Goal: Information Seeking & Learning: Check status

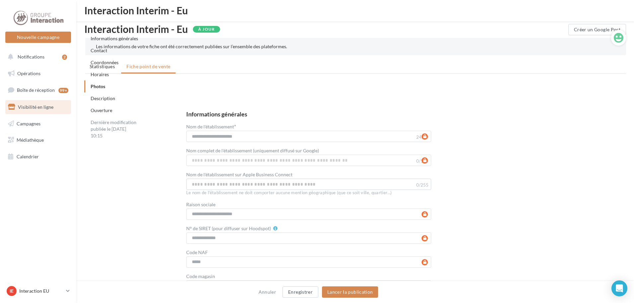
scroll to position [1145, 0]
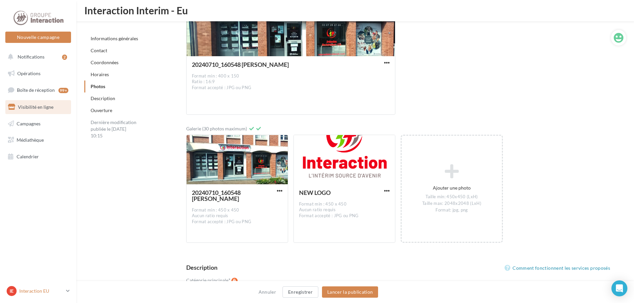
click at [59, 285] on link "IE Interaction EU Interaction-Eu" at bounding box center [38, 290] width 66 height 13
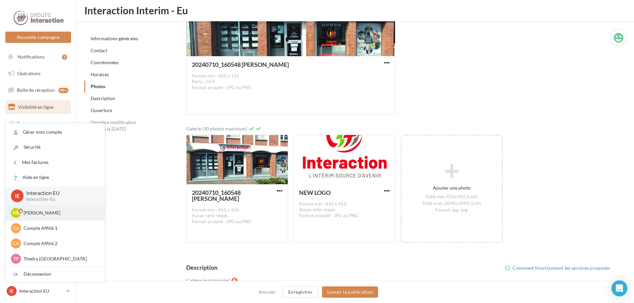
click at [72, 215] on p "[PERSON_NAME]" at bounding box center [60, 212] width 73 height 7
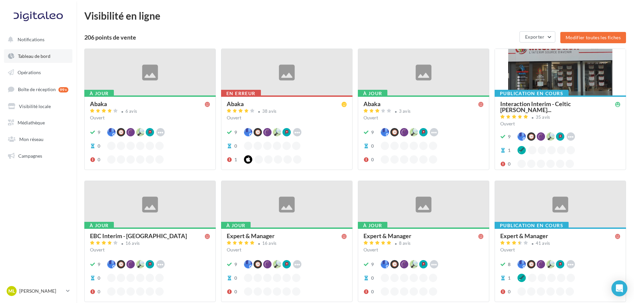
click at [41, 55] on span "Tableau de bord" at bounding box center [34, 56] width 33 height 6
click at [37, 57] on span "Tableau de bord" at bounding box center [34, 56] width 33 height 6
click at [41, 60] on link "Tableau de bord" at bounding box center [38, 56] width 68 height 14
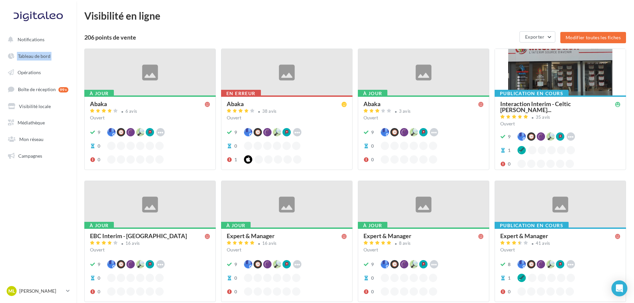
click at [35, 46] on ul "Notifications Tableau de bord Opérations Boîte de réception 99+ Médiathèque" at bounding box center [38, 97] width 76 height 135
click at [39, 41] on span "Notifications" at bounding box center [31, 40] width 27 height 6
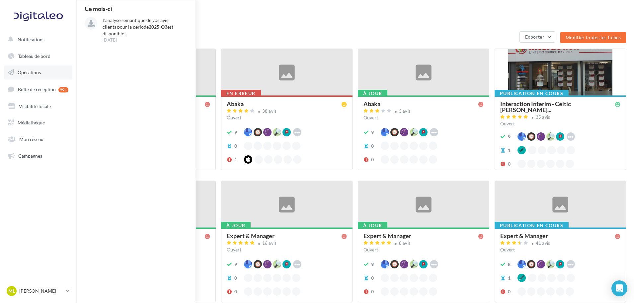
click at [37, 76] on link "Opérations" at bounding box center [38, 72] width 68 height 14
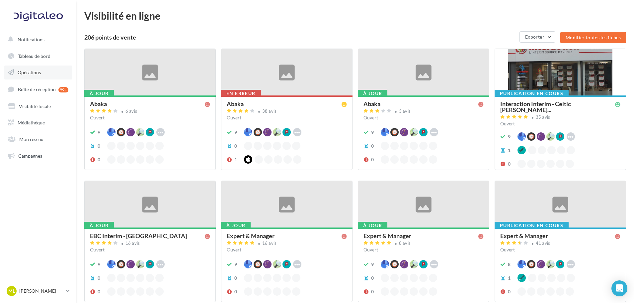
click at [37, 76] on link "Opérations" at bounding box center [38, 72] width 68 height 14
click at [36, 89] on span "Boîte de réception" at bounding box center [37, 89] width 38 height 6
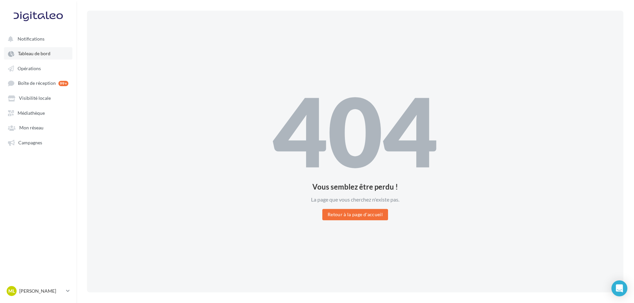
click at [38, 53] on span "Tableau de bord" at bounding box center [34, 54] width 33 height 6
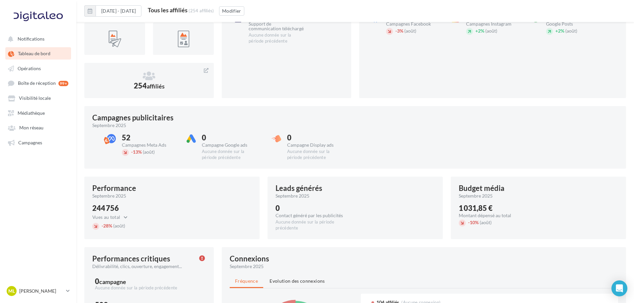
scroll to position [238, 0]
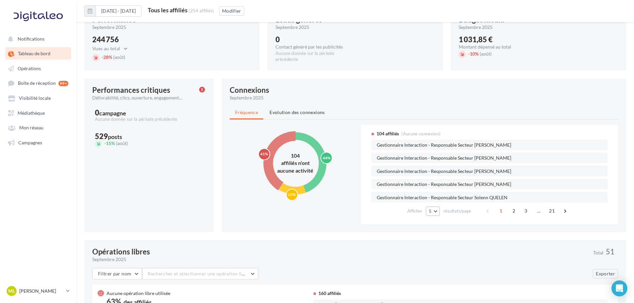
click at [430, 211] on span "5" at bounding box center [430, 210] width 3 height 5
click at [448, 259] on button "50" at bounding box center [449, 259] width 46 height 12
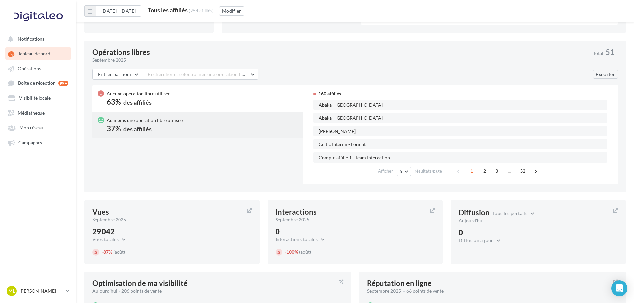
scroll to position [271, 0]
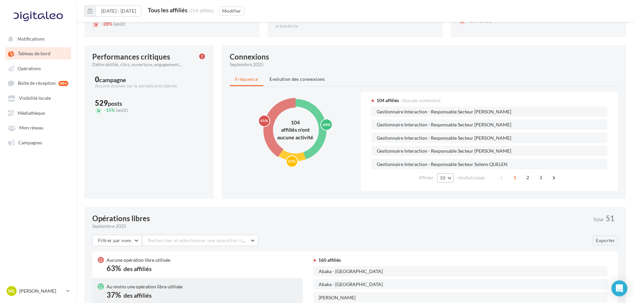
click at [449, 177] on button "50" at bounding box center [445, 177] width 17 height 9
drag, startPoint x: 373, startPoint y: 101, endPoint x: 391, endPoint y: 100, distance: 17.6
click at [390, 100] on div "104 affiliés (Aucune connexion)" at bounding box center [490, 100] width 236 height 7
click at [391, 100] on span "104 affiliés" at bounding box center [388, 100] width 23 height 7
click at [445, 180] on span "50" at bounding box center [443, 177] width 6 height 5
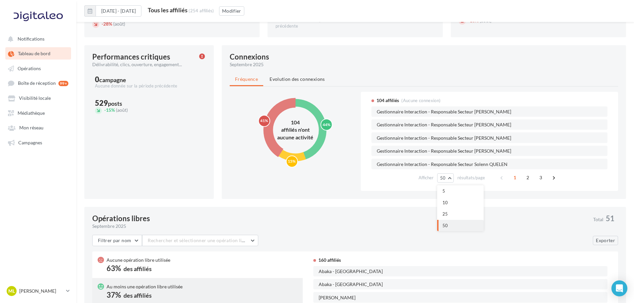
click at [451, 222] on button "50" at bounding box center [460, 225] width 46 height 12
click at [450, 179] on button "50" at bounding box center [445, 177] width 17 height 9
click at [468, 225] on button "50" at bounding box center [460, 225] width 46 height 12
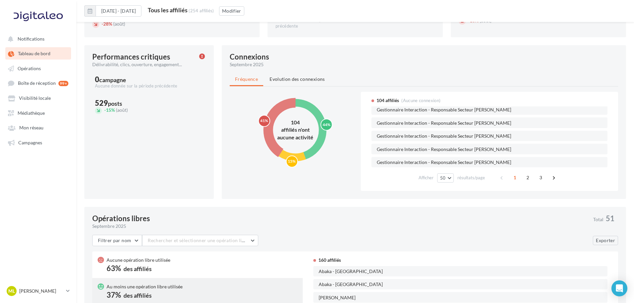
scroll to position [0, 0]
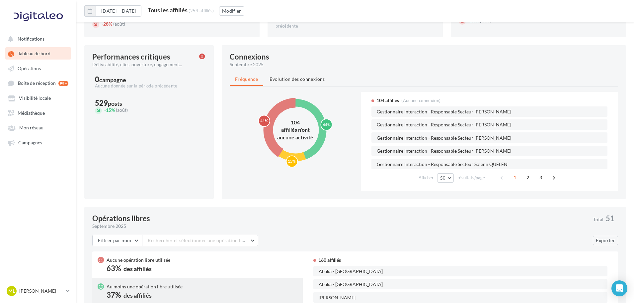
click at [95, 77] on div "0 campagne" at bounding box center [149, 79] width 108 height 7
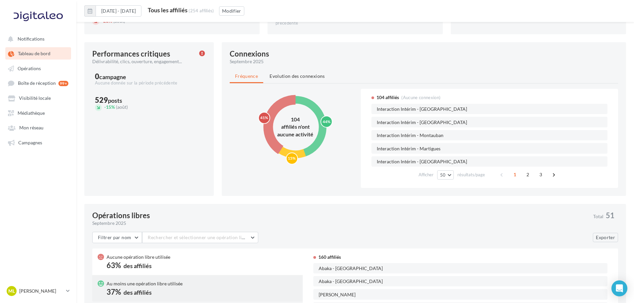
scroll to position [337, 0]
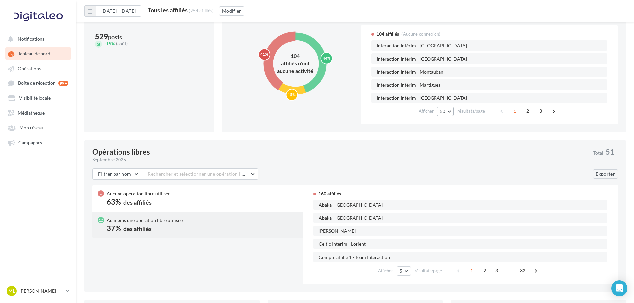
click at [446, 110] on button "50" at bounding box center [445, 111] width 17 height 9
click at [526, 112] on span "2" at bounding box center [528, 111] width 11 height 11
click at [541, 111] on span "3" at bounding box center [541, 111] width 11 height 11
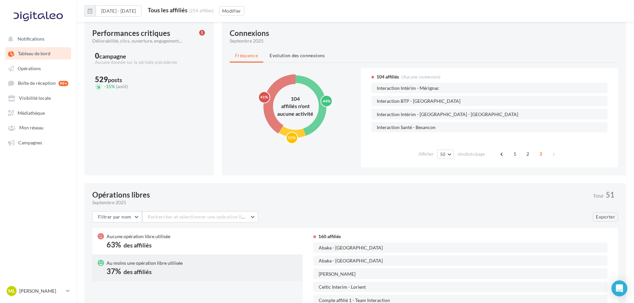
scroll to position [304, 0]
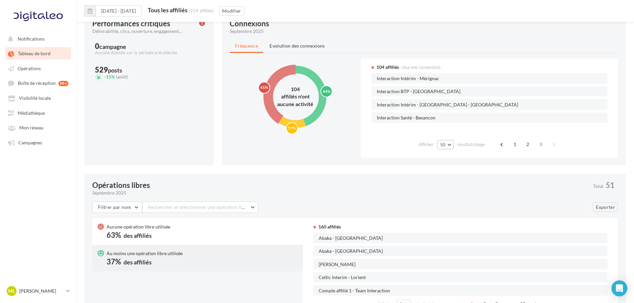
click at [452, 147] on button "50" at bounding box center [445, 144] width 17 height 9
click at [457, 184] on button "25" at bounding box center [460, 181] width 46 height 12
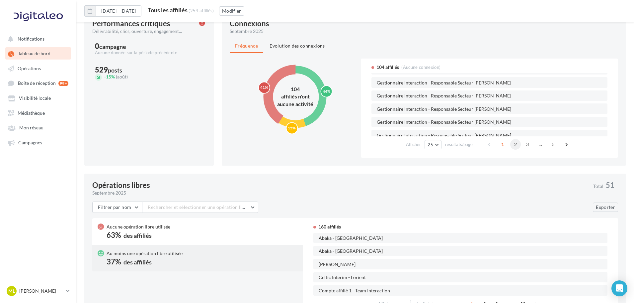
click at [514, 149] on span "2" at bounding box center [515, 144] width 11 height 11
click at [532, 144] on span "3" at bounding box center [528, 144] width 11 height 11
click at [536, 144] on span "4" at bounding box center [540, 144] width 11 height 11
click at [548, 146] on span "5" at bounding box center [553, 144] width 11 height 11
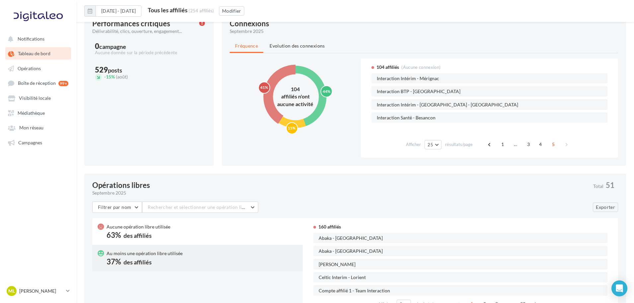
click at [451, 145] on span "résultats/page" at bounding box center [459, 144] width 28 height 6
click at [442, 143] on div "Afficher 25 5 10 25 50 résultats/page" at bounding box center [439, 144] width 67 height 9
click at [435, 142] on button "25" at bounding box center [433, 144] width 17 height 9
click at [446, 189] on button "50" at bounding box center [448, 192] width 46 height 12
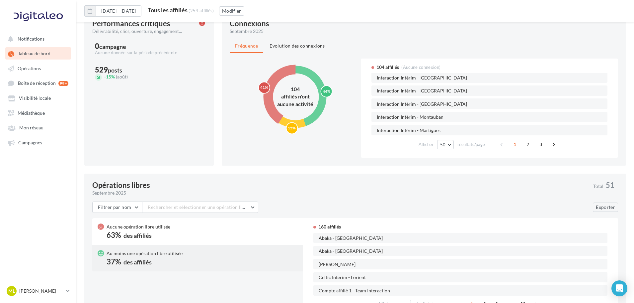
scroll to position [589, 0]
click at [531, 117] on span "Interaction Intérim - Martigues" at bounding box center [491, 118] width 228 height 5
click at [524, 141] on span "2" at bounding box center [528, 144] width 11 height 11
click at [538, 145] on span "3" at bounding box center [541, 144] width 11 height 11
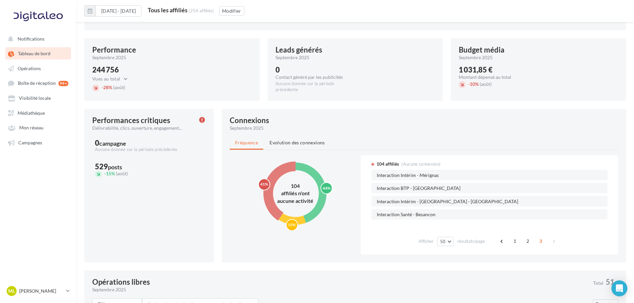
scroll to position [205, 0]
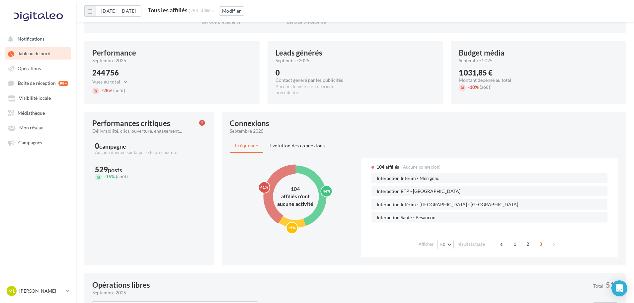
click at [378, 149] on ul "Fréquence Evolution des connexions" at bounding box center [424, 145] width 389 height 13
click at [318, 180] on circle at bounding box center [295, 196] width 54 height 54
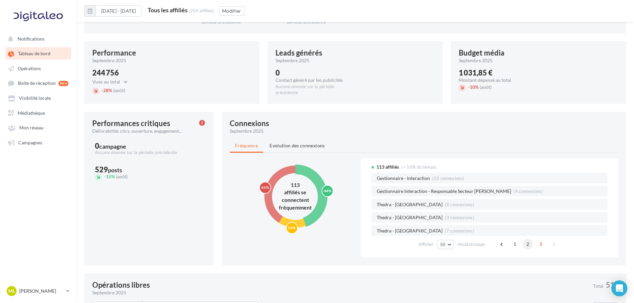
click at [529, 246] on span "2" at bounding box center [528, 243] width 11 height 11
click at [515, 245] on span "1" at bounding box center [515, 243] width 11 height 11
click at [299, 225] on circle at bounding box center [296, 196] width 70 height 70
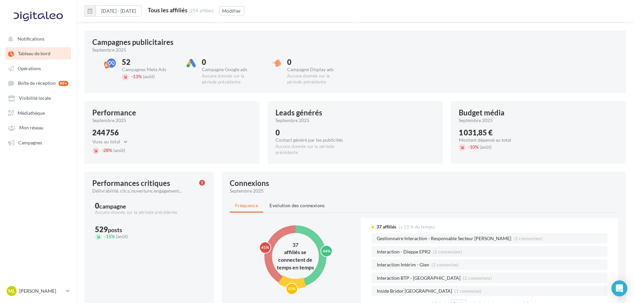
scroll to position [138, 0]
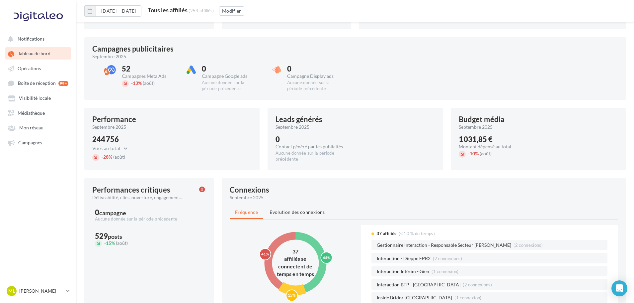
click at [265, 201] on div "Connexions septembre 2025 Fréquence Evolution des connexions 44% 15% 41% 37 aff…" at bounding box center [424, 254] width 404 height 153
click at [239, 190] on div "Connexions" at bounding box center [250, 189] width 40 height 7
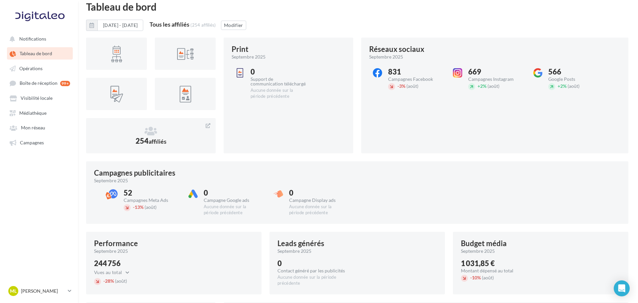
scroll to position [0, 0]
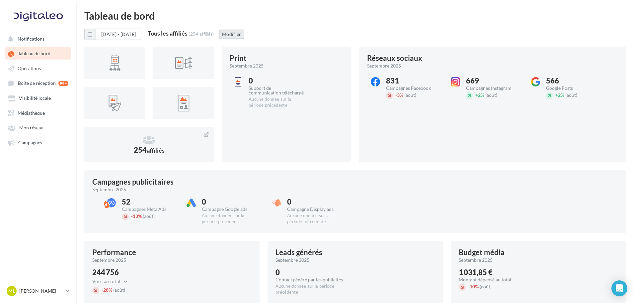
click at [244, 37] on button "Modifier" at bounding box center [231, 34] width 25 height 9
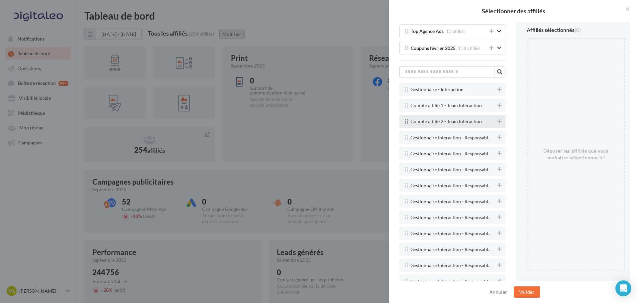
scroll to position [1395, 0]
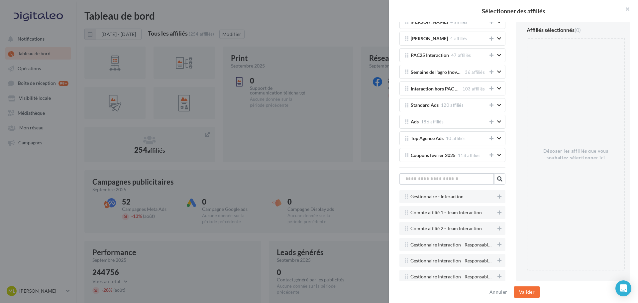
click at [440, 184] on input "text" at bounding box center [446, 178] width 95 height 11
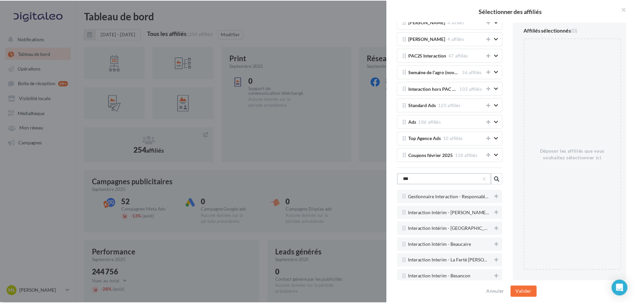
scroll to position [1365, 0]
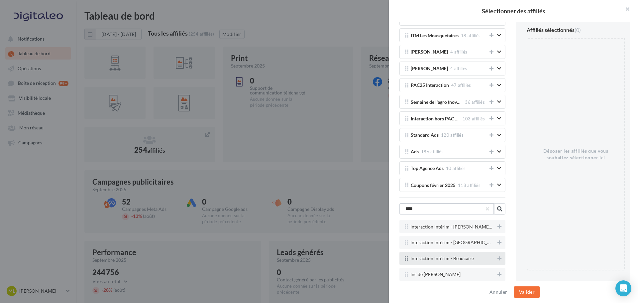
type input "****"
click at [497, 263] on div "Interaction Intérim - Beaucaire" at bounding box center [452, 257] width 106 height 13
click at [496, 261] on button at bounding box center [499, 258] width 7 height 8
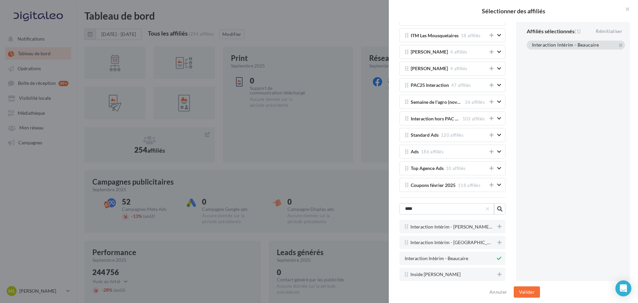
click at [525, 286] on div "Annuler Valider" at bounding box center [513, 292] width 249 height 22
click at [525, 290] on button "Valider" at bounding box center [526, 291] width 26 height 11
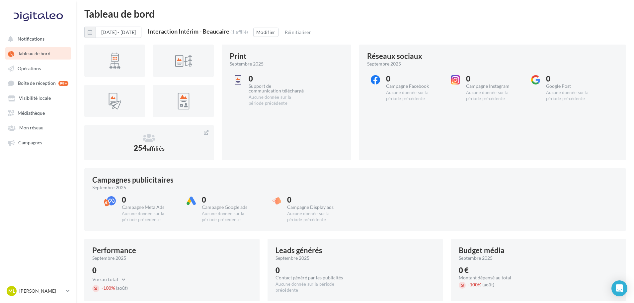
scroll to position [0, 0]
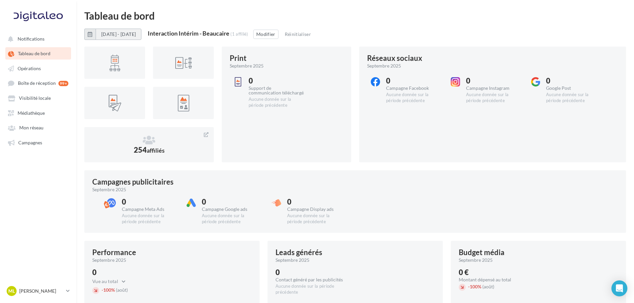
click at [110, 35] on button "01/09/2025 - 30/09/2025" at bounding box center [119, 34] width 46 height 11
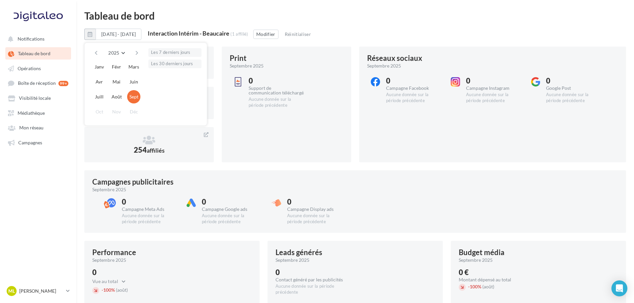
drag, startPoint x: 101, startPoint y: 81, endPoint x: 123, endPoint y: 89, distance: 22.7
click at [102, 80] on button "Avr" at bounding box center [99, 81] width 13 height 13
click at [138, 98] on button "Sept" at bounding box center [133, 96] width 13 height 13
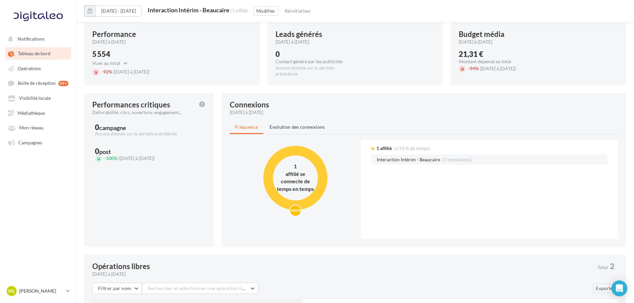
scroll to position [212, 0]
